Goal: Register for event/course

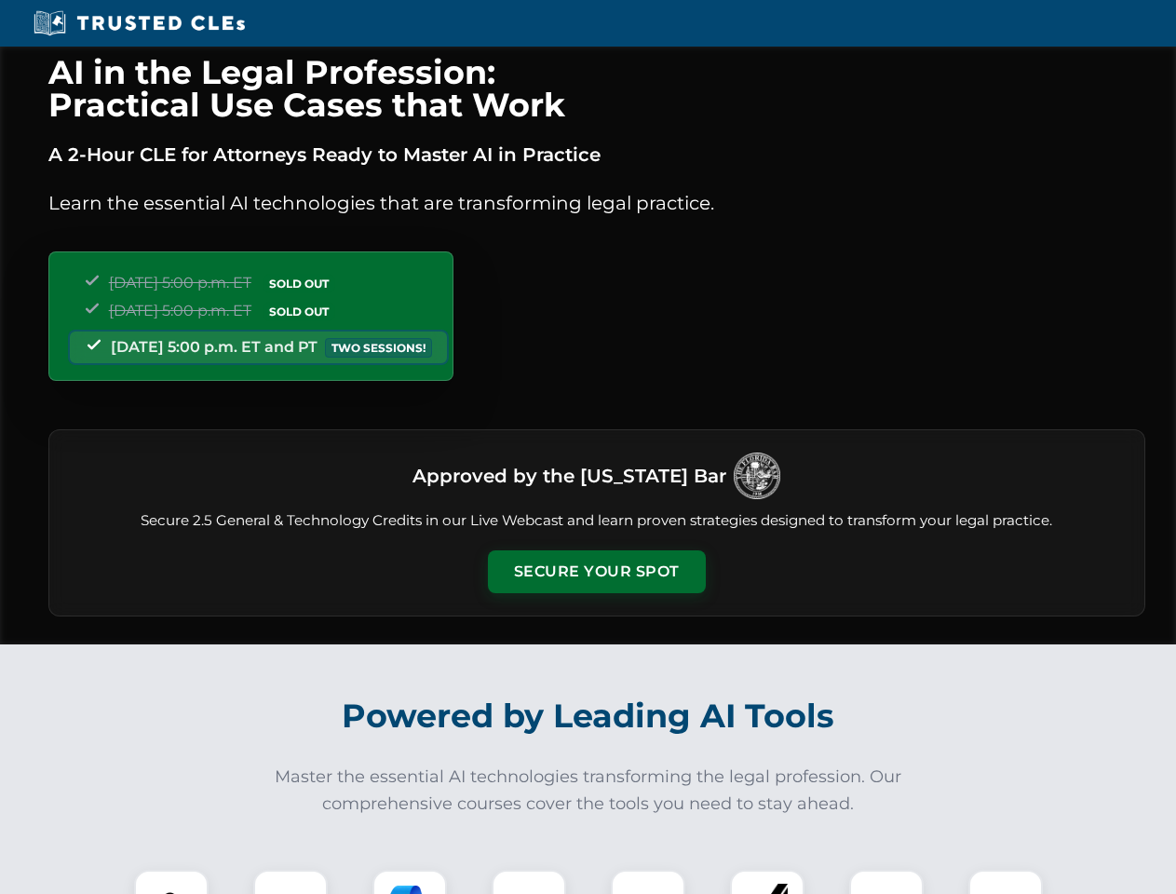
click at [596, 572] on button "Secure Your Spot" at bounding box center [597, 571] width 218 height 43
click at [171, 882] on img at bounding box center [171, 907] width 54 height 54
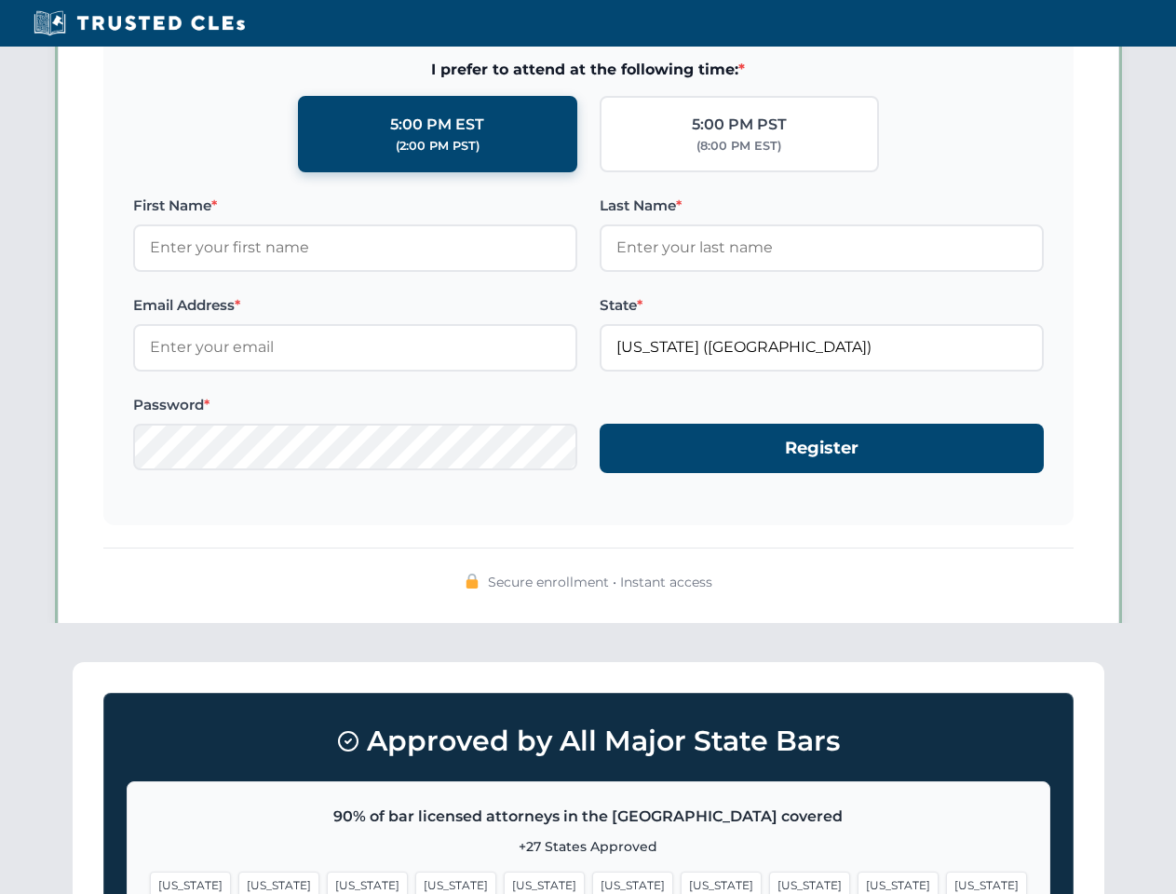
click at [680, 882] on span "[US_STATE]" at bounding box center [720, 884] width 81 height 27
click at [857, 882] on span "[US_STATE]" at bounding box center [897, 884] width 81 height 27
